Goal: Communication & Community: Answer question/provide support

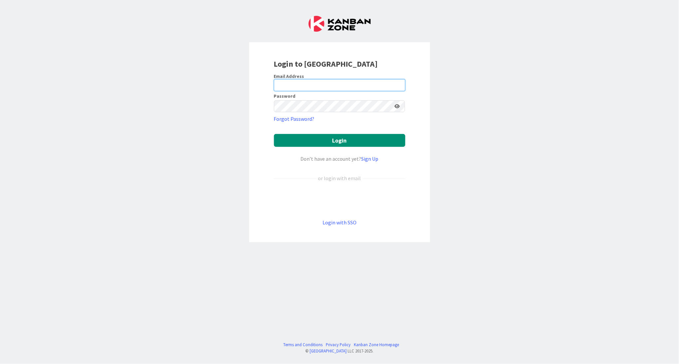
click at [293, 84] on input "email" at bounding box center [339, 85] width 131 height 12
click at [44, 66] on div "Login to [GEOGRAPHIC_DATA] Email Address Password Forgot Password? Login Don’t …" at bounding box center [339, 182] width 679 height 364
click at [322, 84] on input "email" at bounding box center [339, 85] width 131 height 12
type input "[EMAIL_ADDRESS][DOMAIN_NAME]"
click at [274, 134] on button "Login" at bounding box center [339, 140] width 131 height 13
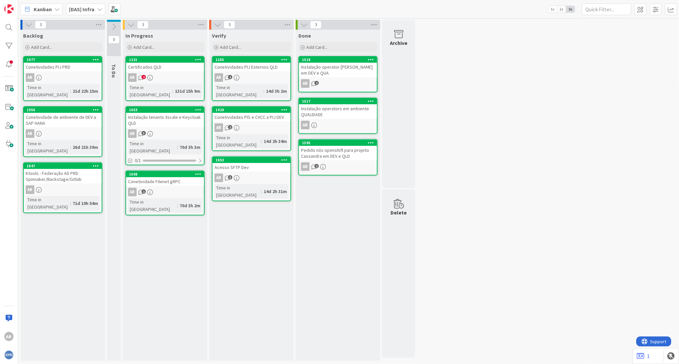
click at [87, 277] on div "Backlog Add Card... 1977 Conetividades PIJ PRD AR Time in [GEOGRAPHIC_DATA] : 2…" at bounding box center [62, 195] width 85 height 331
click at [333, 71] on div "Instalação operator [PERSON_NAME] em DEV e QUA" at bounding box center [338, 70] width 78 height 15
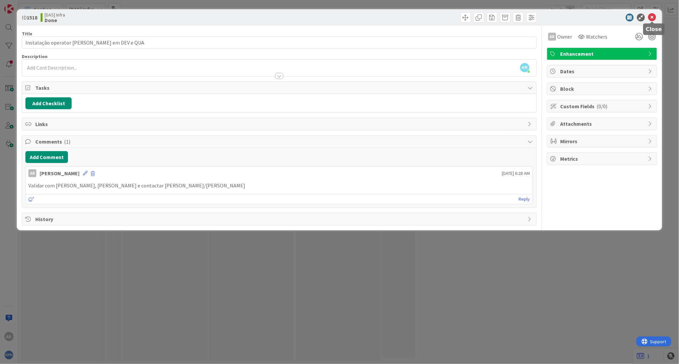
click at [650, 17] on icon at bounding box center [652, 18] width 8 height 8
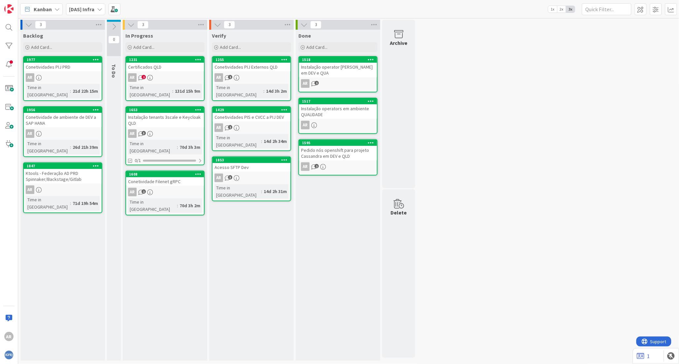
click at [340, 148] on div "Pedido nós openshift para projeto Cassandra em DEV e QLD" at bounding box center [338, 153] width 78 height 15
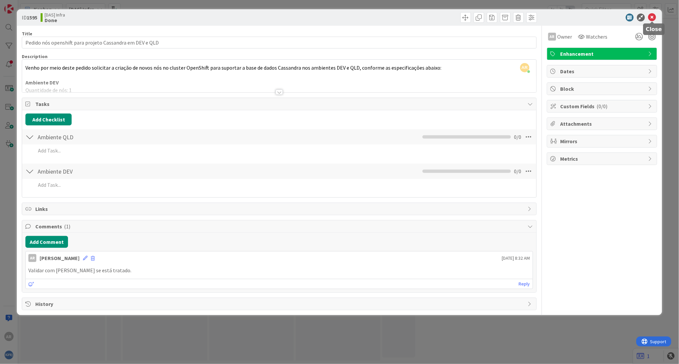
click at [651, 18] on icon at bounding box center [652, 18] width 8 height 8
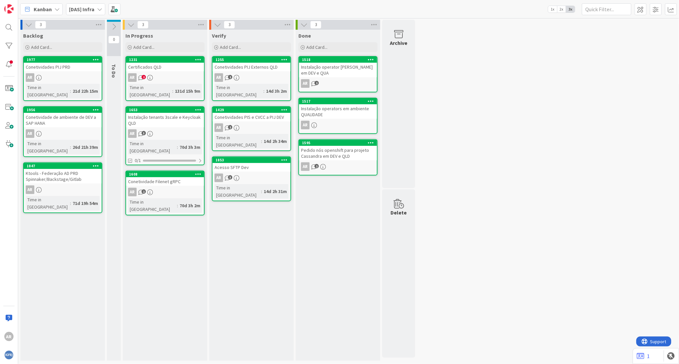
click at [157, 64] on div "Certificados QLD" at bounding box center [165, 67] width 78 height 9
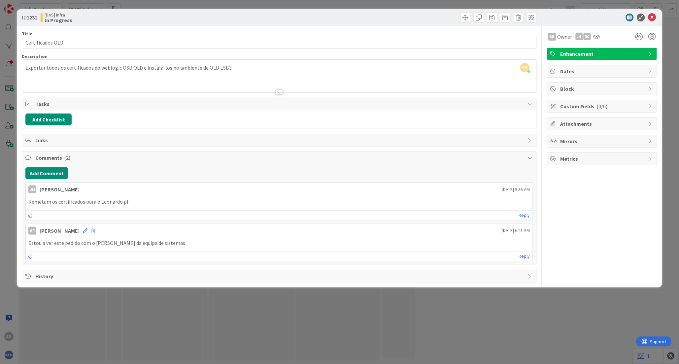
click at [590, 122] on span "Attachments" at bounding box center [603, 124] width 85 height 8
click at [618, 141] on icon at bounding box center [617, 139] width 7 height 5
click at [611, 133] on input "file" at bounding box center [611, 133] width 0 height 0
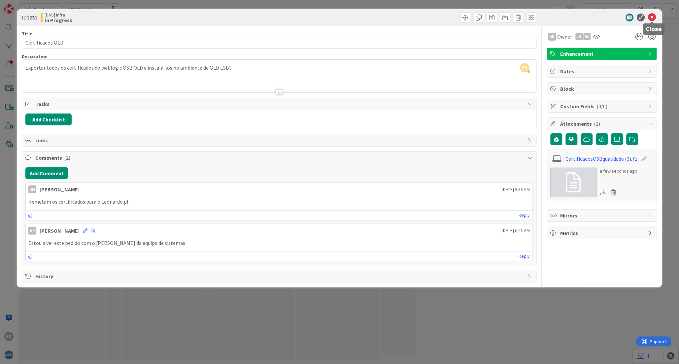
click at [651, 17] on icon at bounding box center [652, 18] width 8 height 8
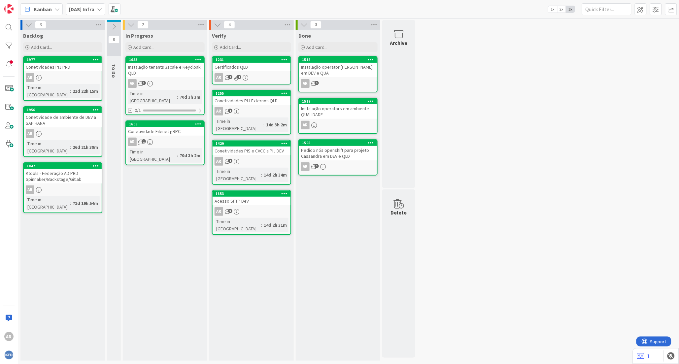
click at [251, 68] on div "Certificados QLD" at bounding box center [252, 67] width 78 height 9
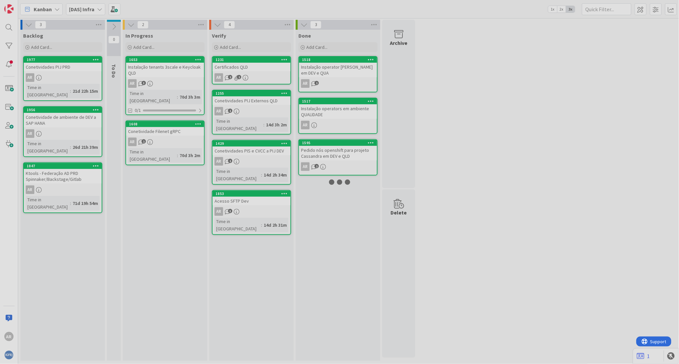
click at [251, 68] on div at bounding box center [339, 182] width 679 height 364
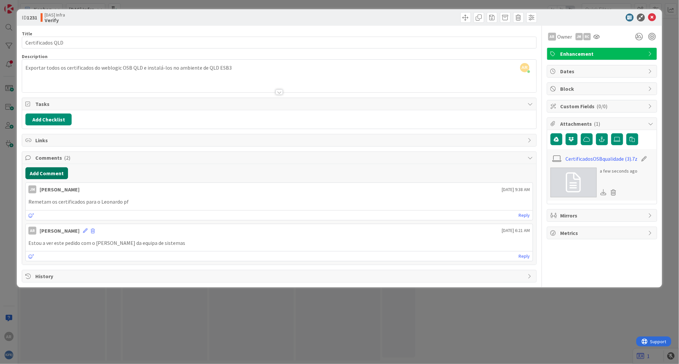
click at [48, 174] on button "Add Comment" at bounding box center [46, 173] width 43 height 12
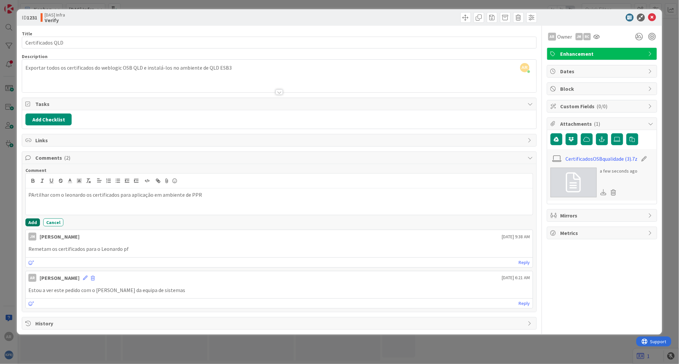
click at [35, 222] on button "Add" at bounding box center [32, 223] width 15 height 8
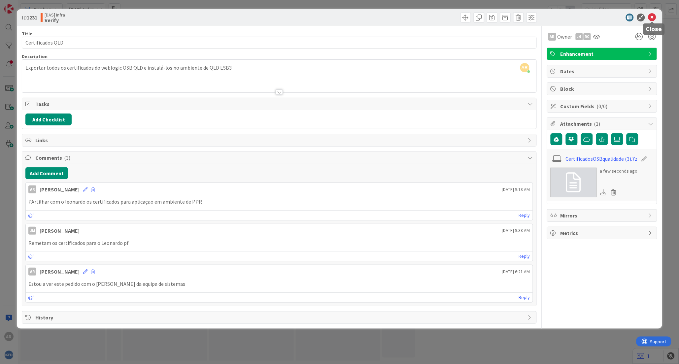
click at [655, 17] on icon at bounding box center [652, 18] width 8 height 8
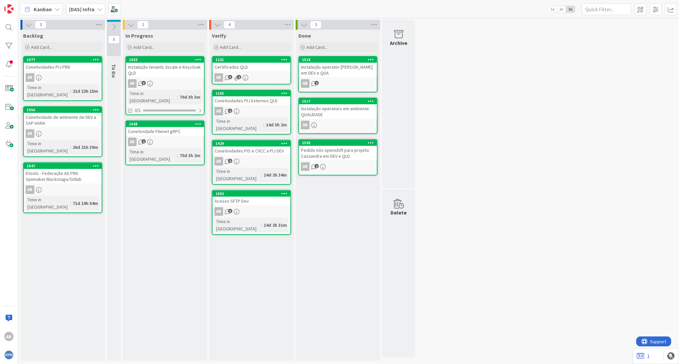
click at [343, 71] on div "Instalação operator [PERSON_NAME] em DEV e QUA" at bounding box center [338, 70] width 78 height 15
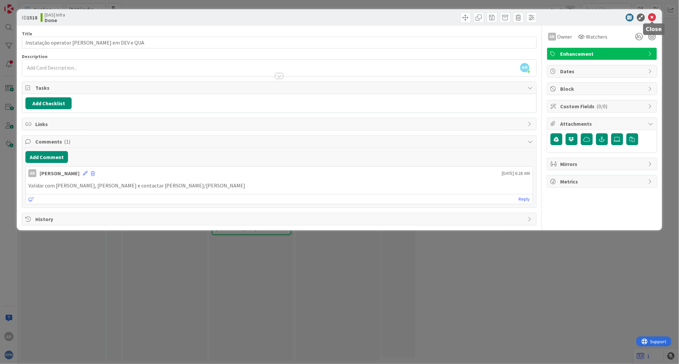
click at [653, 19] on icon at bounding box center [652, 18] width 8 height 8
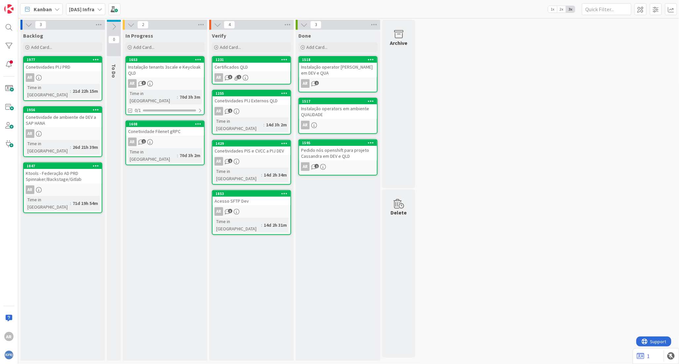
click at [334, 103] on div "1517" at bounding box center [338, 101] width 78 height 6
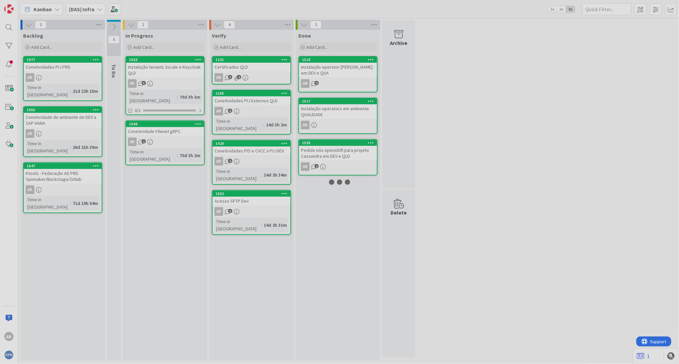
click at [334, 103] on div at bounding box center [339, 182] width 679 height 364
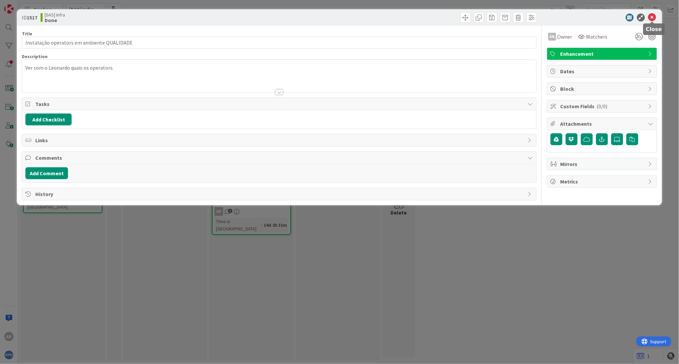
click at [654, 17] on icon at bounding box center [652, 18] width 8 height 8
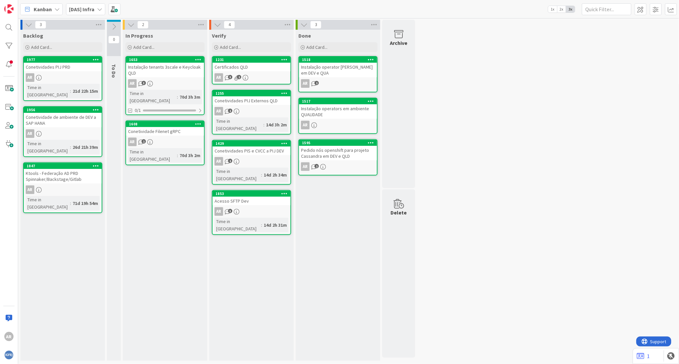
click at [339, 73] on div "Instalação operator [PERSON_NAME] em DEV e QUA" at bounding box center [338, 70] width 78 height 15
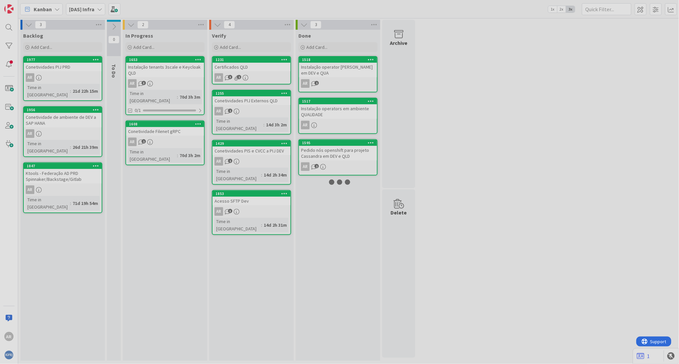
click at [339, 73] on div at bounding box center [339, 182] width 679 height 364
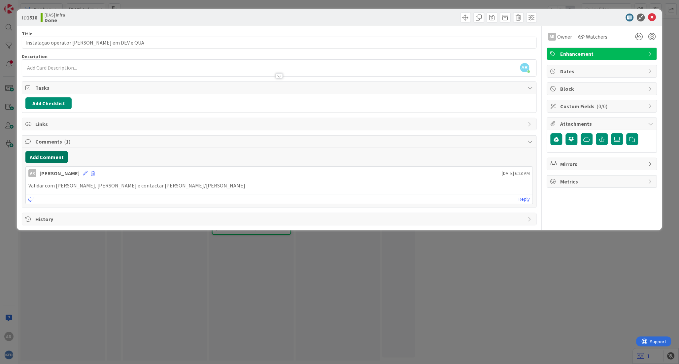
click at [42, 156] on button "Add Comment" at bounding box center [46, 157] width 43 height 12
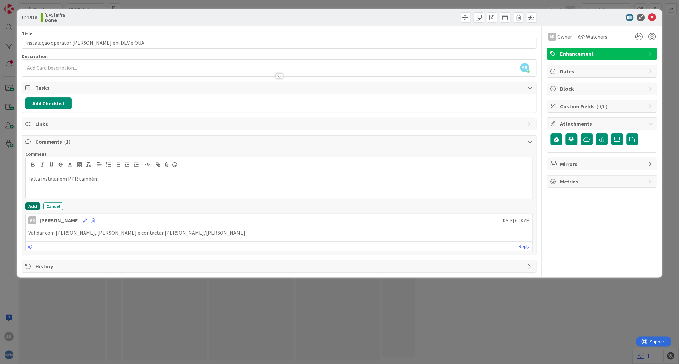
click at [30, 205] on button "Add" at bounding box center [32, 206] width 15 height 8
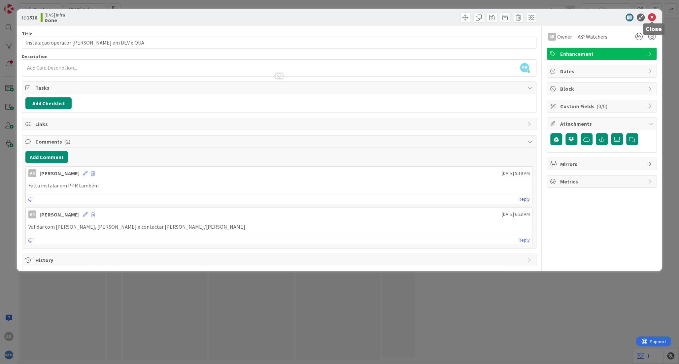
click at [654, 15] on icon at bounding box center [652, 18] width 8 height 8
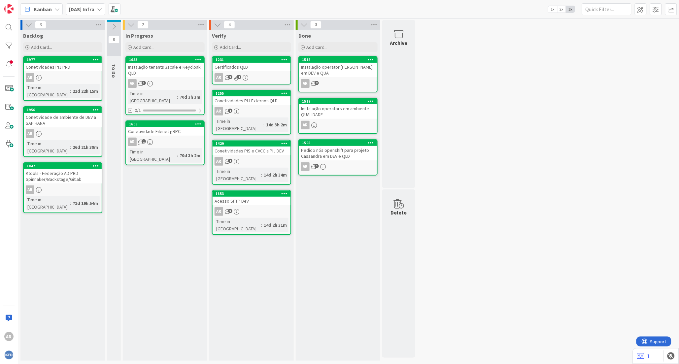
click at [342, 110] on div "Instalação operators em ambiente QUALIDADE" at bounding box center [338, 111] width 78 height 15
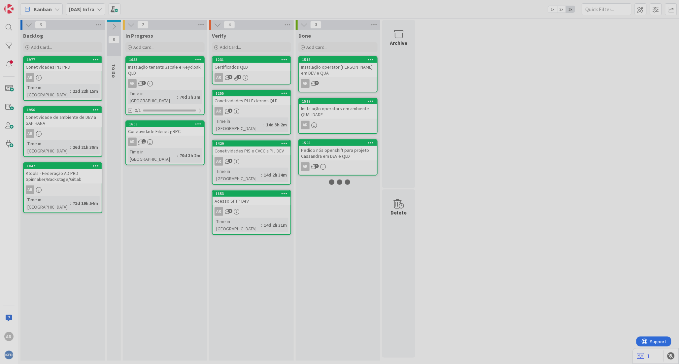
click at [342, 110] on div at bounding box center [339, 182] width 679 height 364
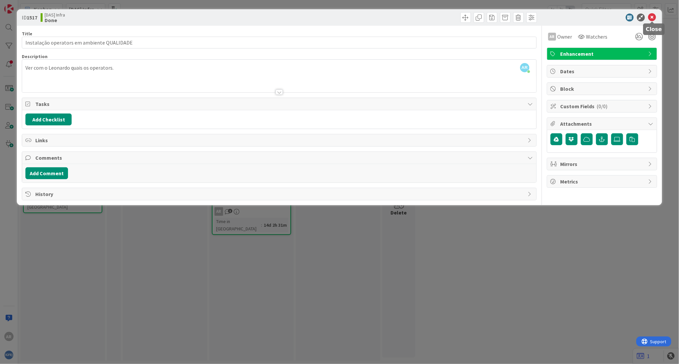
click at [654, 18] on icon at bounding box center [652, 18] width 8 height 8
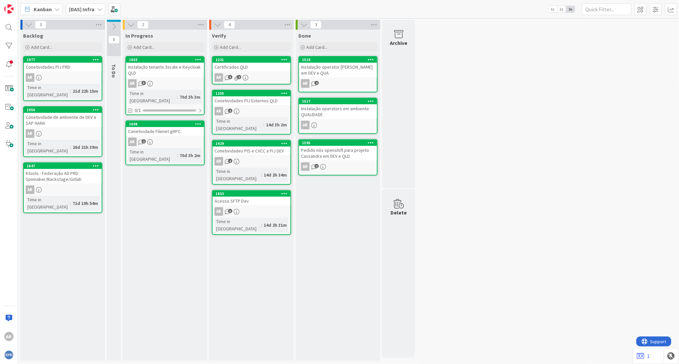
click at [344, 150] on div "Pedido nós openshift para projeto Cassandra em DEV e QLD" at bounding box center [338, 153] width 78 height 15
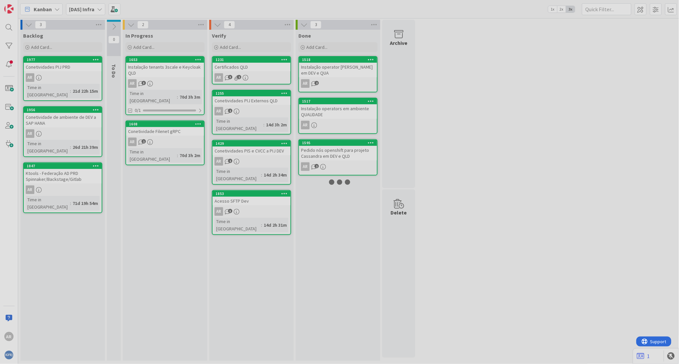
click at [344, 150] on div at bounding box center [339, 182] width 679 height 364
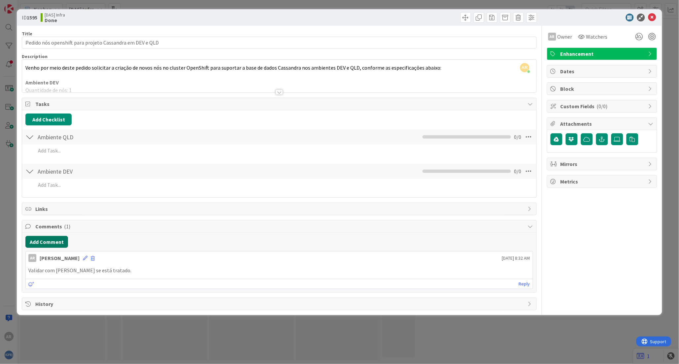
click at [48, 242] on button "Add Comment" at bounding box center [46, 242] width 43 height 12
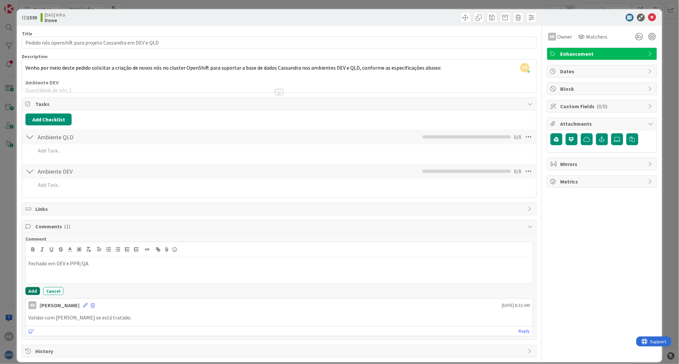
click at [31, 291] on button "Add" at bounding box center [32, 291] width 15 height 8
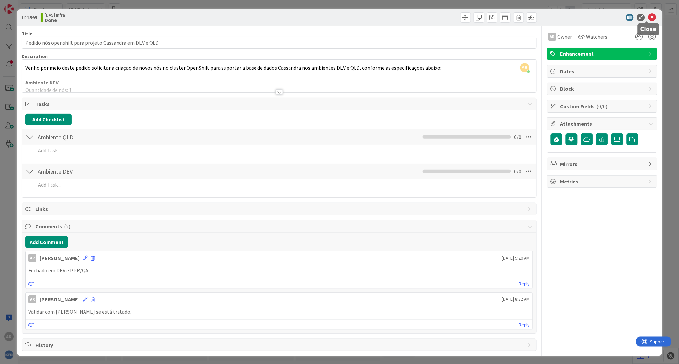
click at [648, 17] on icon at bounding box center [652, 18] width 8 height 8
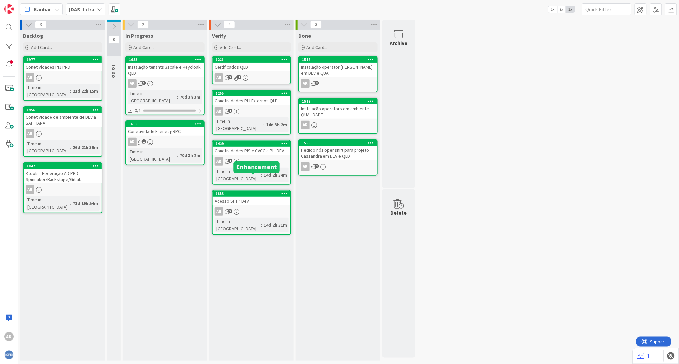
click at [252, 191] on div "1853" at bounding box center [253, 193] width 75 height 5
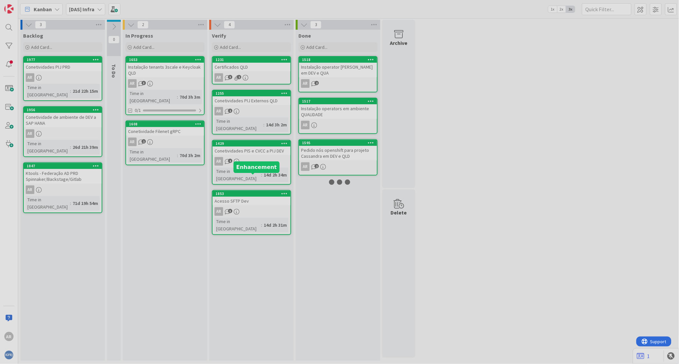
click at [252, 177] on div at bounding box center [339, 182] width 679 height 364
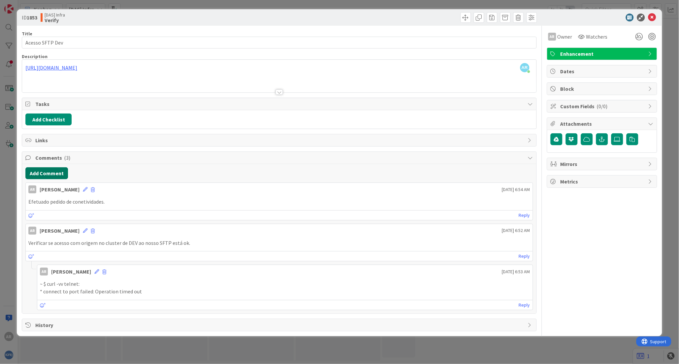
click at [51, 177] on button "Add Comment" at bounding box center [46, 173] width 43 height 12
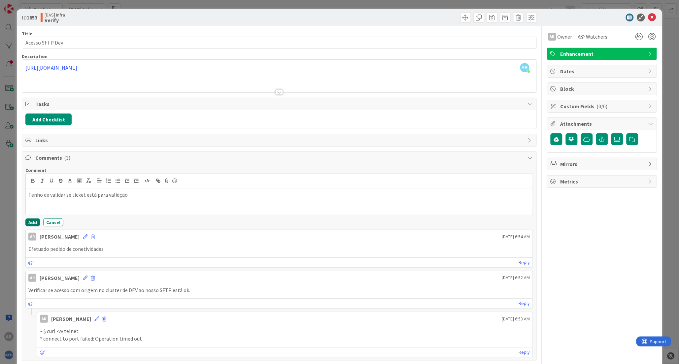
drag, startPoint x: 28, startPoint y: 223, endPoint x: 35, endPoint y: 223, distance: 6.3
click at [29, 223] on button "Add" at bounding box center [32, 223] width 15 height 8
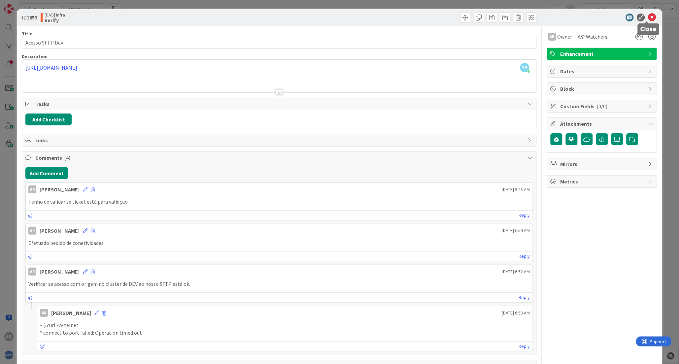
click at [648, 17] on icon at bounding box center [652, 18] width 8 height 8
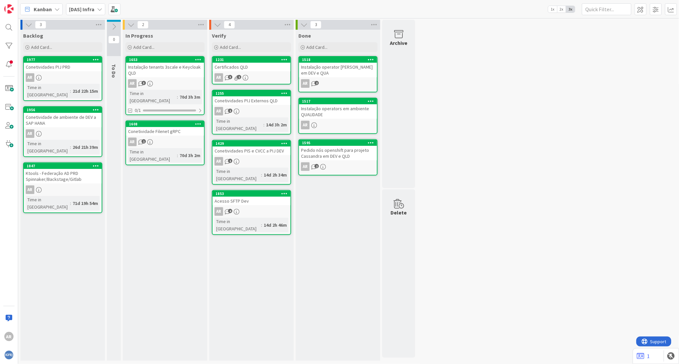
click at [253, 147] on div "Conetividades PIS e CVCC a PIJ DEV" at bounding box center [252, 151] width 78 height 9
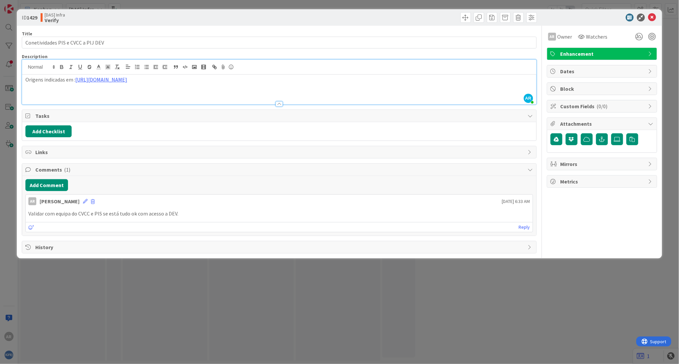
drag, startPoint x: 158, startPoint y: 67, endPoint x: 76, endPoint y: 86, distance: 83.6
click at [76, 86] on div "Origens indicadas em : [URL][DOMAIN_NAME]" at bounding box center [279, 90] width 514 height 30
drag, startPoint x: 158, startPoint y: 80, endPoint x: 76, endPoint y: 77, distance: 82.6
click at [76, 77] on p "Origens indicadas em : [URL][DOMAIN_NAME]" at bounding box center [278, 80] width 507 height 8
copy link "[URL][DOMAIN_NAME]"
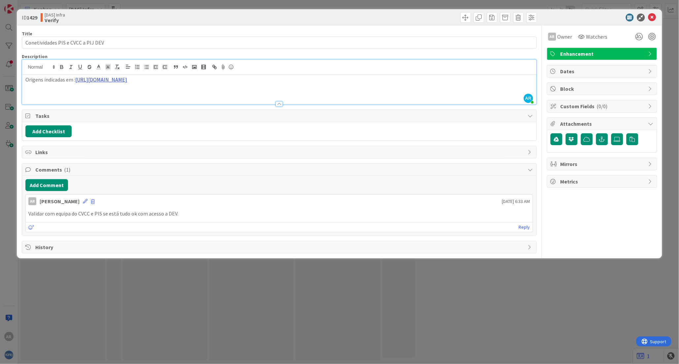
click at [110, 79] on link "[URL][DOMAIN_NAME]" at bounding box center [101, 79] width 52 height 7
click at [112, 81] on link "[URL][DOMAIN_NAME]" at bounding box center [101, 79] width 52 height 7
drag, startPoint x: 191, startPoint y: 18, endPoint x: 208, endPoint y: 44, distance: 30.0
click at [208, 44] on div "ID 1429 [DAS] Infra Verify Title 34 / 128 Conetividades PIS e CVCC a PIJ DEV De…" at bounding box center [339, 133] width 645 height 249
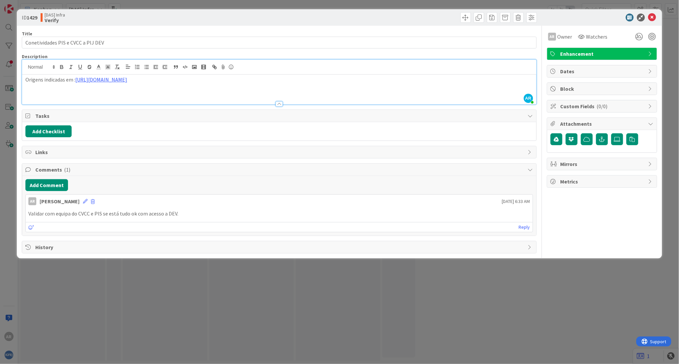
drag, startPoint x: 161, startPoint y: 77, endPoint x: 75, endPoint y: 75, distance: 86.2
click at [75, 75] on div "Origens indicadas em : [URL][DOMAIN_NAME]" at bounding box center [279, 90] width 514 height 30
copy p "[URL][DOMAIN_NAME]"
click at [652, 18] on icon at bounding box center [652, 18] width 8 height 8
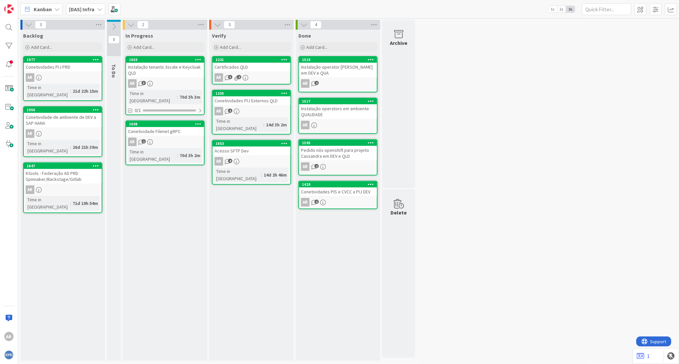
click at [334, 189] on div "Conetividades PIS e CVCC a PIJ DEV" at bounding box center [338, 192] width 78 height 9
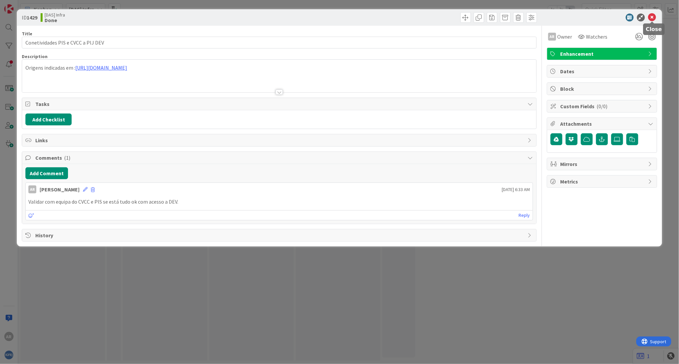
click at [656, 18] on icon at bounding box center [652, 18] width 8 height 8
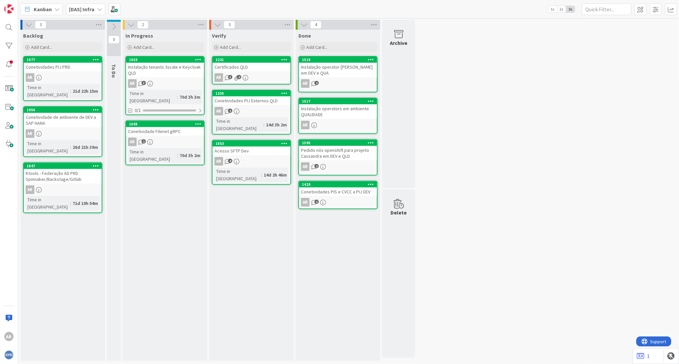
click at [256, 100] on div "Conetividades PIJ Externos QLD" at bounding box center [252, 100] width 78 height 9
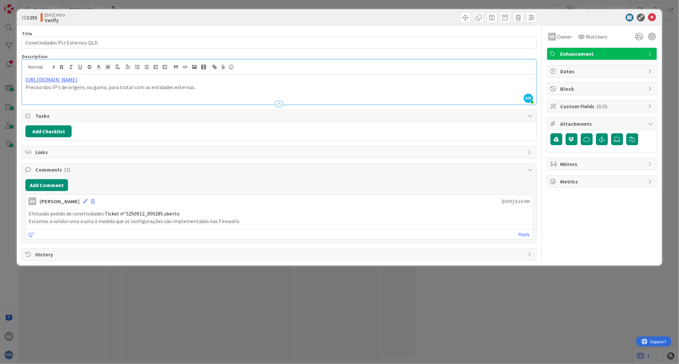
drag, startPoint x: 110, startPoint y: 67, endPoint x: 24, endPoint y: 83, distance: 87.6
click at [24, 83] on div "[URL][DOMAIN_NAME] Preciso dos IP's de origem, ou gama, para tratar com as enti…" at bounding box center [279, 90] width 514 height 30
copy link "[URL][DOMAIN_NAME]"
click at [615, 140] on icon at bounding box center [617, 139] width 7 height 5
click at [611, 133] on input "file" at bounding box center [611, 133] width 0 height 0
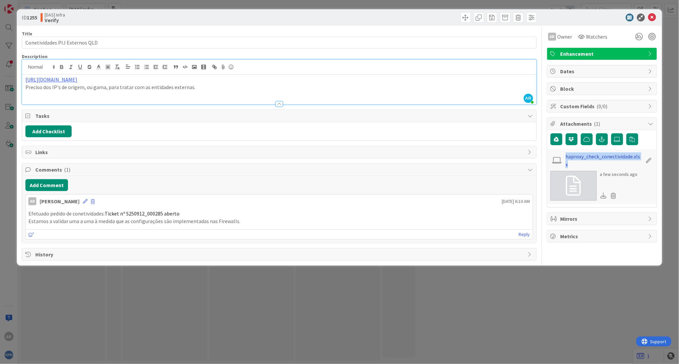
drag, startPoint x: 565, startPoint y: 156, endPoint x: 569, endPoint y: 165, distance: 10.2
click at [569, 165] on div "haproxy_check_conectividade.xlsx" at bounding box center [602, 161] width 103 height 16
copy div "haproxy_check_conectividade.xlsx"
click at [49, 130] on button "Add Checklist" at bounding box center [48, 131] width 46 height 12
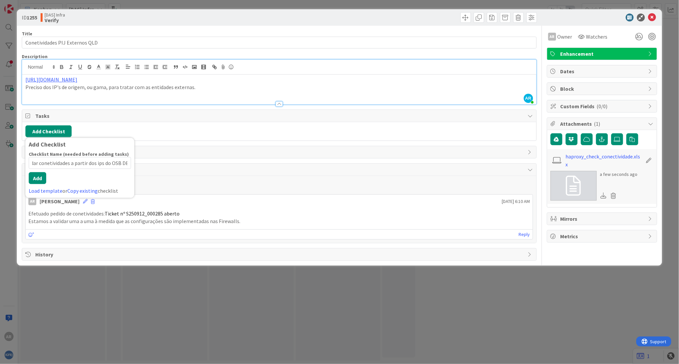
scroll to position [0, 13]
type input "Validar conetividades a partir dos ips do OSB DEV"
click at [38, 187] on div "Checklist Name (needed before adding tasks) 49 / 64 Validar conetividades a par…" at bounding box center [80, 173] width 102 height 44
click at [41, 178] on button "Add" at bounding box center [37, 178] width 17 height 12
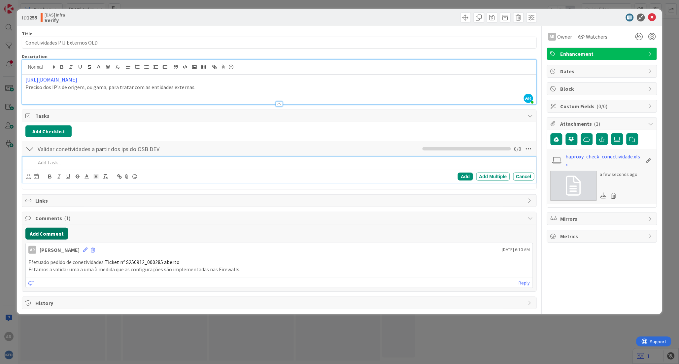
click at [47, 234] on button "Add Comment" at bounding box center [46, 234] width 43 height 12
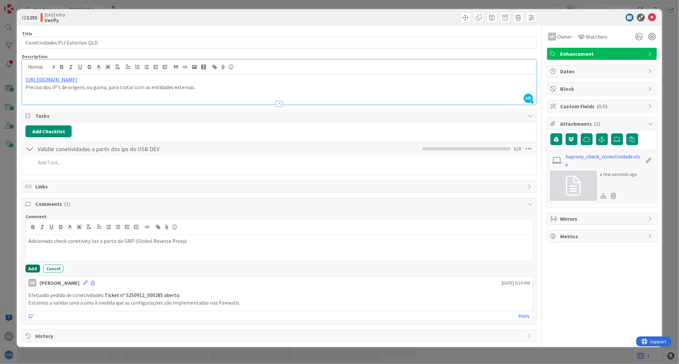
click at [34, 269] on button "Add" at bounding box center [32, 269] width 15 height 8
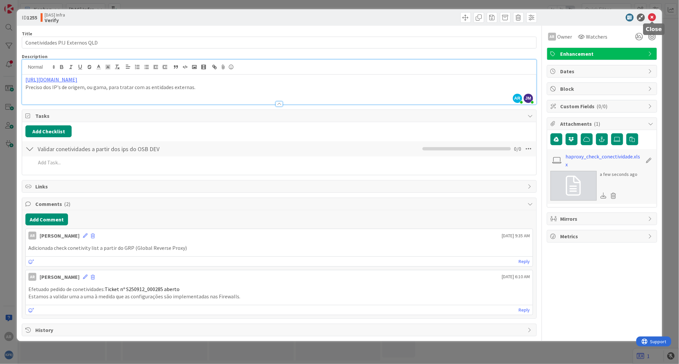
click at [652, 20] on icon at bounding box center [652, 18] width 8 height 8
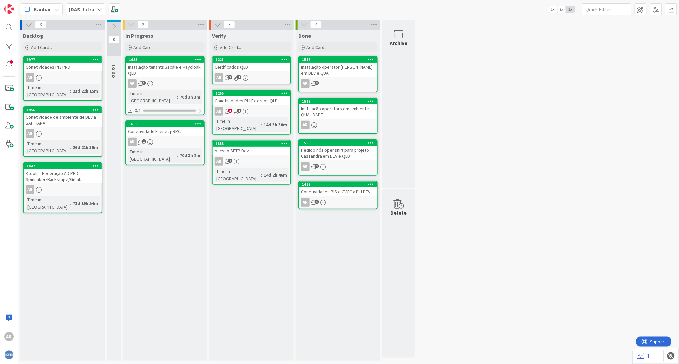
click at [160, 65] on div "Instalação tenants 3scale e Keycloak QLD" at bounding box center [165, 70] width 78 height 15
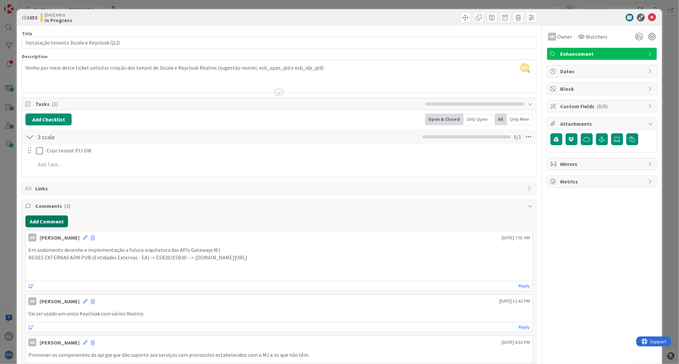
click at [44, 219] on button "Add Comment" at bounding box center [46, 222] width 43 height 12
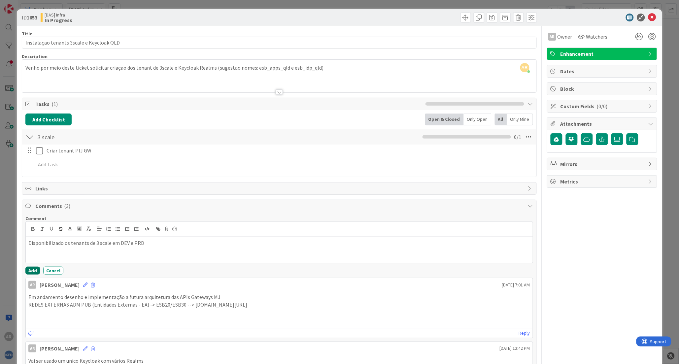
click at [34, 268] on button "Add" at bounding box center [32, 271] width 15 height 8
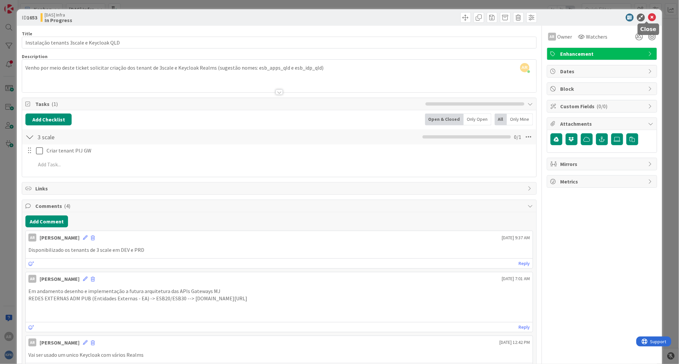
click at [649, 17] on icon at bounding box center [652, 18] width 8 height 8
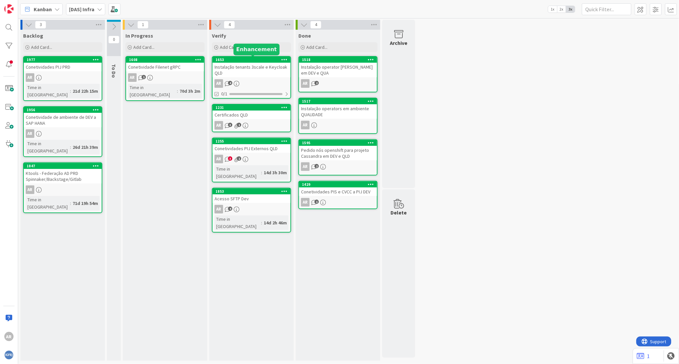
click at [243, 61] on div "1653" at bounding box center [253, 59] width 75 height 5
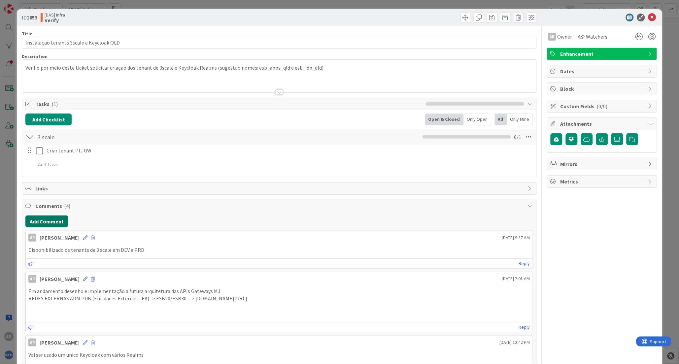
click at [39, 223] on button "Add Comment" at bounding box center [46, 222] width 43 height 12
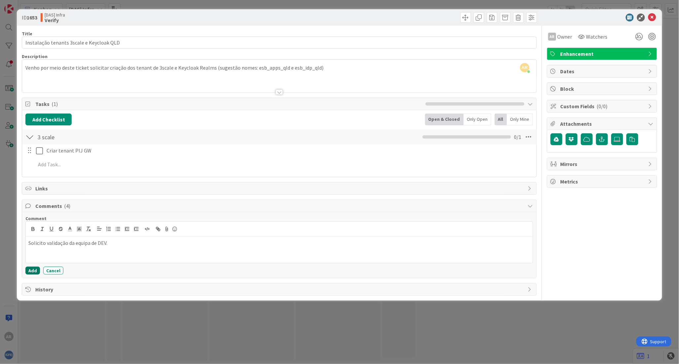
click at [36, 268] on button "Add" at bounding box center [32, 271] width 15 height 8
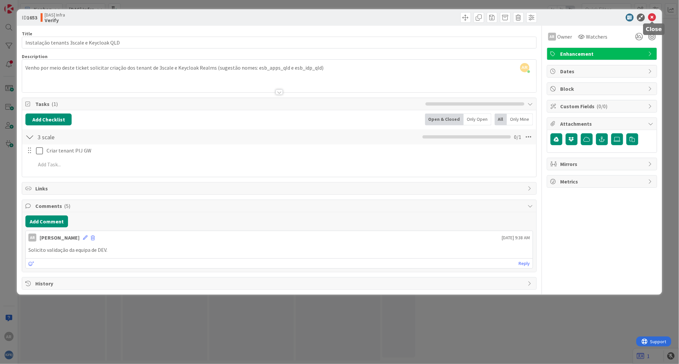
click at [652, 17] on icon at bounding box center [652, 18] width 8 height 8
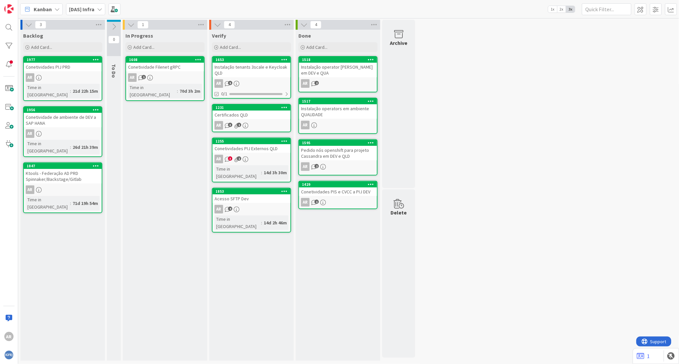
click at [246, 147] on div "Conetividades PIJ Externos QLD" at bounding box center [252, 148] width 78 height 9
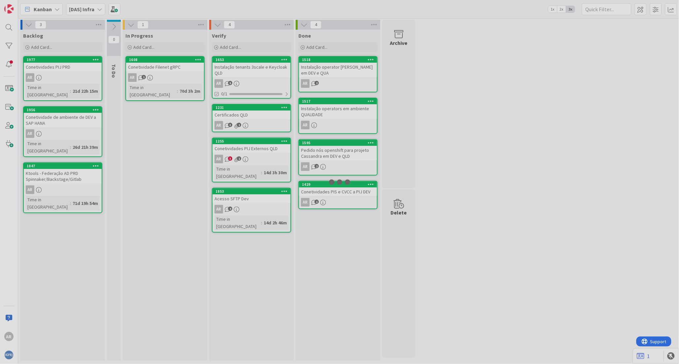
click at [246, 147] on div at bounding box center [339, 182] width 679 height 364
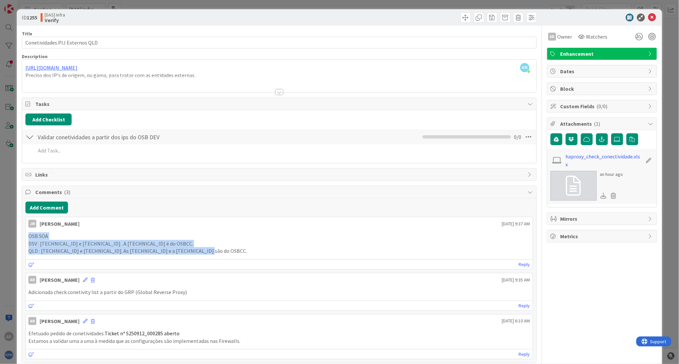
drag, startPoint x: 28, startPoint y: 235, endPoint x: 218, endPoint y: 253, distance: 190.3
click at [218, 253] on div "OSB SOA DSV : [TECHNICAL_ID] e [TECHNICAL_ID] . A [TECHNICAL_ID] é do OSBCC. QL…" at bounding box center [278, 243] width 501 height 22
copy div "OSB SOA DSV : [TECHNICAL_ID] e [TECHNICAL_ID] . A [TECHNICAL_ID] é do OSBCC. QL…"
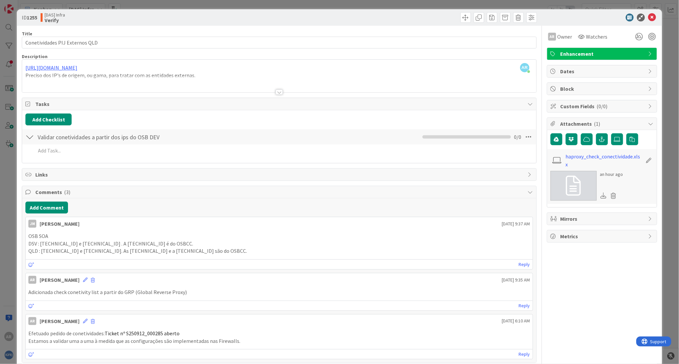
click at [555, 7] on div "ID 1255 [DAS] Infra Verify Title 30 / 128 Conetividades PIJ Externos QLD Descri…" at bounding box center [339, 182] width 679 height 364
